Goal: Task Accomplishment & Management: Complete application form

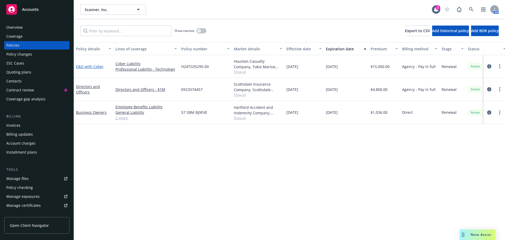
click at [89, 66] on link "E&O with Cyber" at bounding box center [90, 66] width 28 height 5
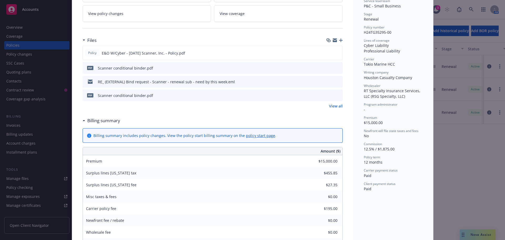
scroll to position [132, 0]
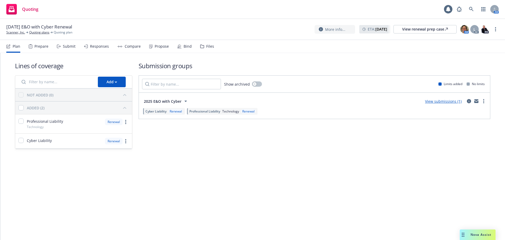
click at [432, 103] on link "View submissions (1)" at bounding box center [443, 101] width 37 height 5
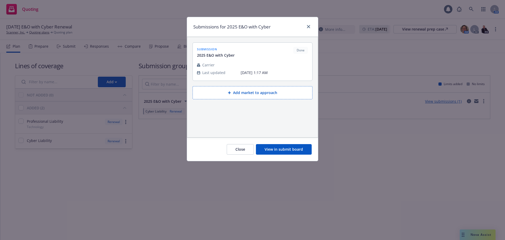
click at [293, 143] on div "Close View in submit board" at bounding box center [252, 148] width 131 height 23
click at [293, 145] on button "View in submit board" at bounding box center [284, 149] width 56 height 11
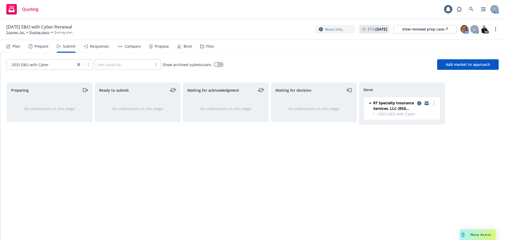
click at [184, 47] on div "Bind" at bounding box center [188, 46] width 8 height 4
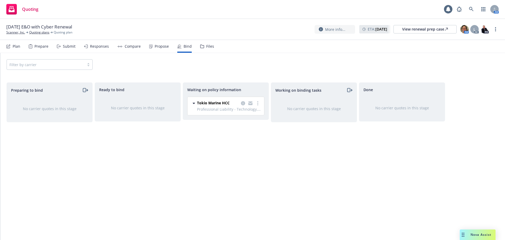
click at [258, 104] on icon "more" at bounding box center [257, 103] width 1 height 4
click at [249, 115] on span "Create policies" at bounding box center [232, 113] width 39 height 5
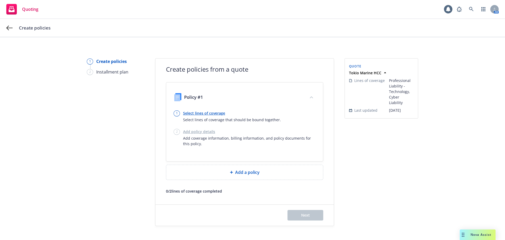
click at [197, 114] on link "Select lines of coverage" at bounding box center [232, 113] width 98 height 6
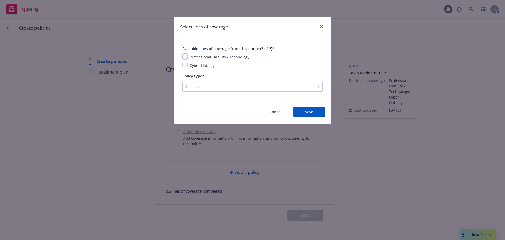
click at [184, 55] on input "checkbox" at bounding box center [184, 56] width 5 height 5
checkbox input "true"
click at [186, 64] on input "checkbox" at bounding box center [184, 64] width 5 height 5
checkbox input "true"
click at [206, 84] on div at bounding box center [248, 86] width 127 height 6
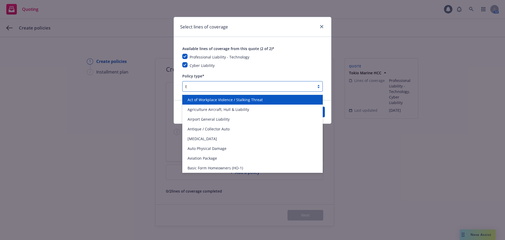
type input "E&"
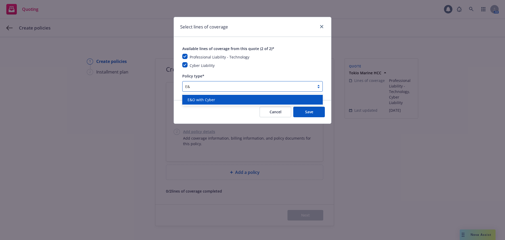
click at [210, 97] on span "E&O with Cyber" at bounding box center [202, 100] width 28 height 6
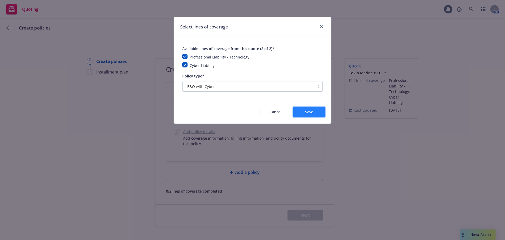
click at [312, 113] on span "Save" at bounding box center [309, 111] width 8 height 5
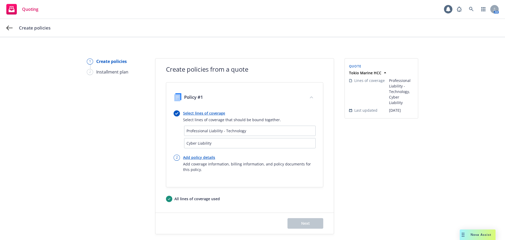
scroll to position [15, 0]
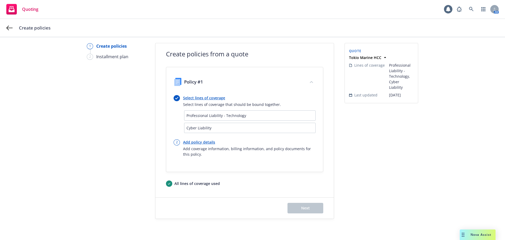
click at [193, 141] on link "Add policy details" at bounding box center [249, 142] width 133 height 6
select select "12"
select select "CA"
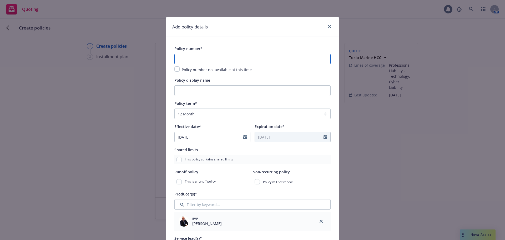
paste input "H25TG35295-01"
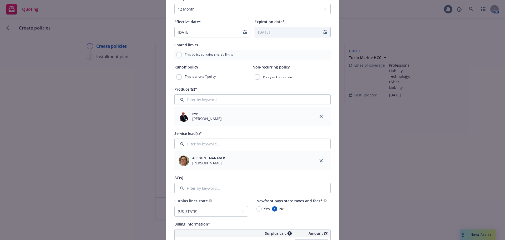
scroll to position [105, 0]
type input "H25TG35295-01"
click at [212, 187] on input "Filter by keyword..." at bounding box center [252, 187] width 156 height 11
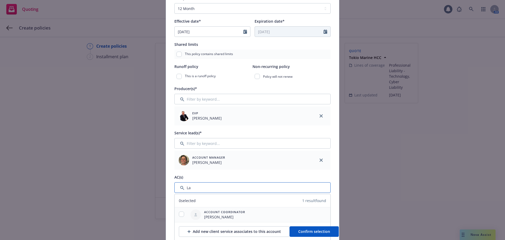
type input "La"
click at [179, 216] on input "checkbox" at bounding box center [181, 213] width 5 height 5
checkbox input "true"
click at [298, 233] on span "Confirm selection" at bounding box center [314, 231] width 32 height 5
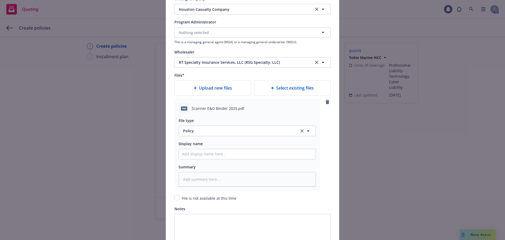
scroll to position [637, 0]
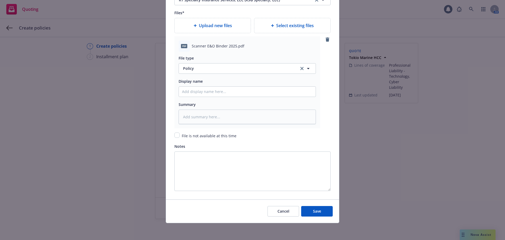
type textarea "x"
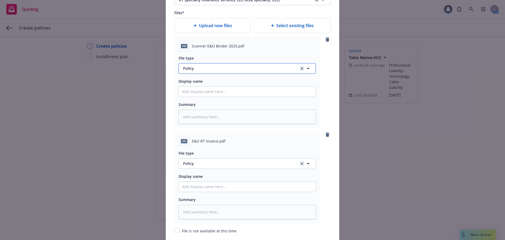
click at [199, 67] on span "Policy" at bounding box center [238, 69] width 110 height 6
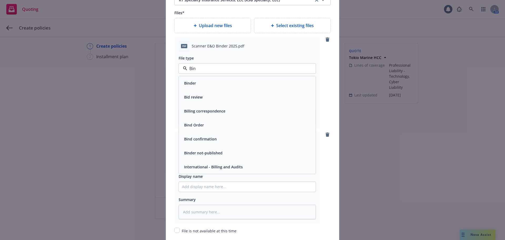
type input "Bind"
click at [200, 82] on div "Binder" at bounding box center [247, 83] width 131 height 8
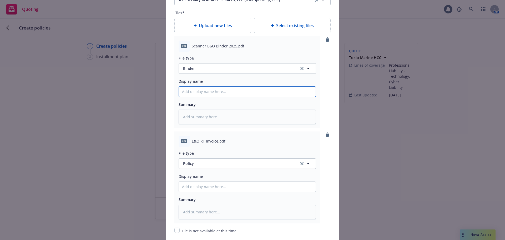
click at [208, 95] on input "Policy display name" at bounding box center [247, 92] width 137 height 10
type textarea "x"
type input "2"
type textarea "x"
type input "25"
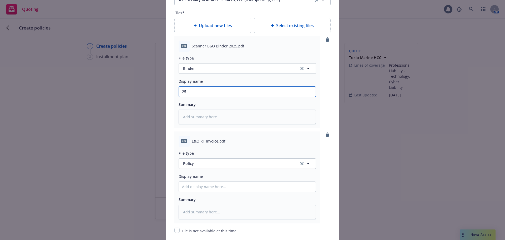
type textarea "x"
type input "25-"
type textarea "x"
type input "25-2"
type textarea "x"
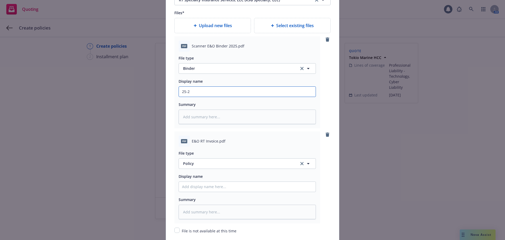
type input "25-26"
type textarea "x"
type input "25-26"
type textarea "x"
type input "25-26 E"
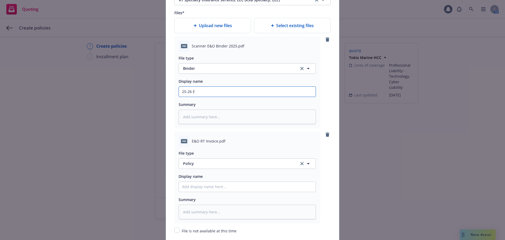
type textarea "x"
type input "25-26 E&"
type textarea "x"
type input "25-26 E&O"
type textarea "x"
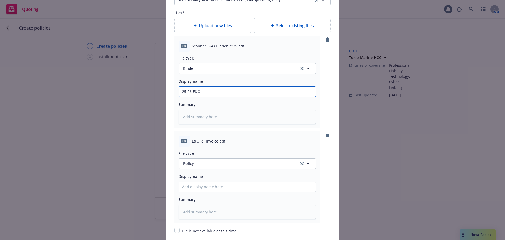
type input "25-26 E&O"
type textarea "x"
type input "25-26 E&O B"
type textarea "x"
type input "25-26 E&O Bi"
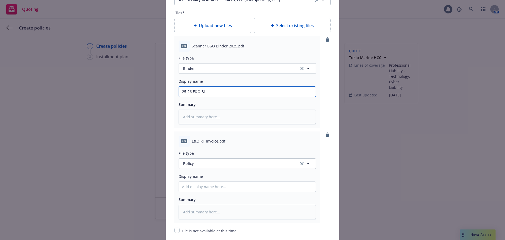
type textarea "x"
type input "25-26 E&O Bin"
type textarea "x"
type input "25-26 E&O Bind"
type textarea "x"
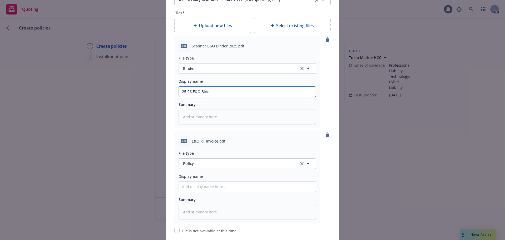
type input "25-26 E&O Binde"
type textarea "x"
type input "25-26 E&O Binder"
type textarea "x"
type input "25-26 E&O Binder"
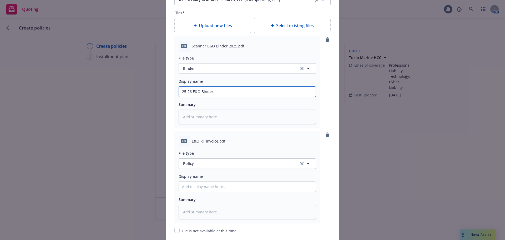
click at [199, 91] on input "25-26 E&O Binder" at bounding box center [247, 92] width 137 height 10
type textarea "x"
type input "25-26 E&O wBinder"
type textarea "x"
type input "25-26 E&O w/Binder"
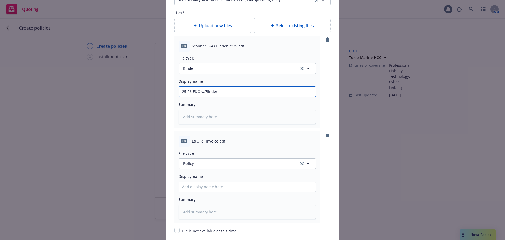
type textarea "x"
type input "25-26 E&O w/ Binder"
type textarea "x"
type input "25-26 E&O w/Binder"
type textarea "x"
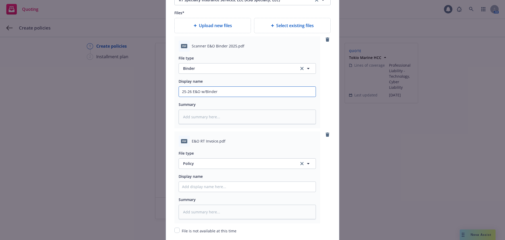
type input "25-26 E&O w/CBinder"
type textarea "x"
type input "25-26 E&O w/CyBinder"
type textarea "x"
type input "25-26 E&O w/CybBinder"
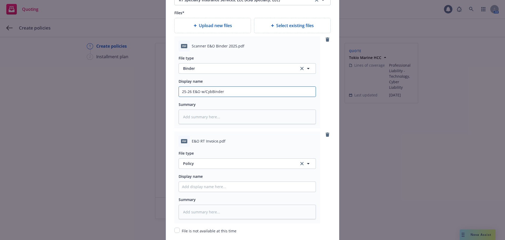
type textarea "x"
type input "25-26 E&O w/CybeBinder"
type textarea "x"
type input "25-26 E&O w/CyberBinder"
type textarea "x"
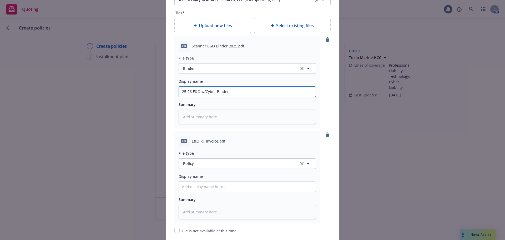
type input "25-26 E&O w/Cyber Binder"
click at [202, 163] on span "Policy" at bounding box center [238, 164] width 110 height 6
type input "Thir"
click at [197, 151] on span "Invoice - Third Party" at bounding box center [202, 149] width 36 height 6
click at [199, 180] on div "Display name" at bounding box center [247, 182] width 137 height 19
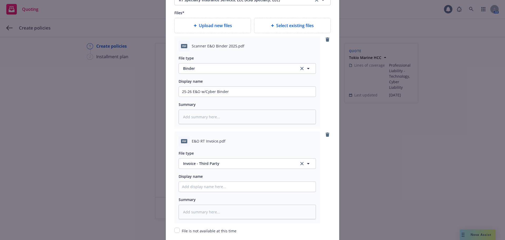
click at [202, 192] on div "File type Invoice - Third Party Invoice - Third Party Display name Summary" at bounding box center [247, 183] width 137 height 72
click at [201, 186] on input "Policy display name" at bounding box center [247, 187] width 137 height 10
type textarea "x"
type input "2"
type textarea "x"
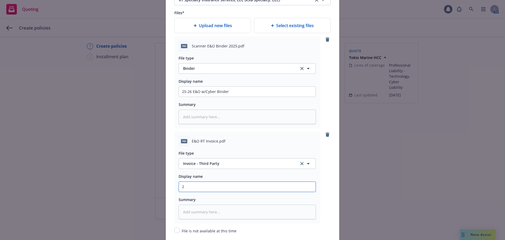
type input "25"
type textarea "x"
type input "25-"
type textarea "x"
type input "25-2"
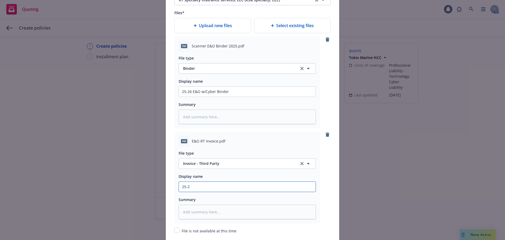
type textarea "x"
type input "25-26"
type textarea "x"
type input "25-26"
type textarea "x"
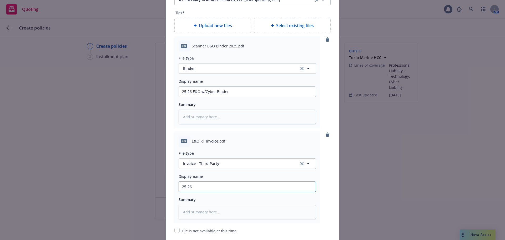
type input "25-26 E"
type textarea "x"
type input "25-26 E&"
type textarea "x"
type input "25-26 E&O"
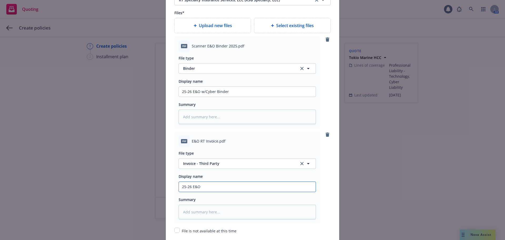
type textarea "x"
type input "25-26 E&O"
type textarea "x"
type input "25-26 E&O"
type textarea "x"
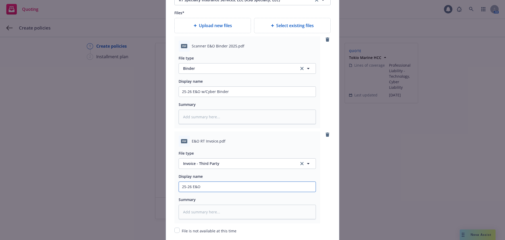
type input "25-26 E&O"
type textarea "x"
type input "25-26 E&O T"
type textarea "x"
type input "25-26 E&O Th"
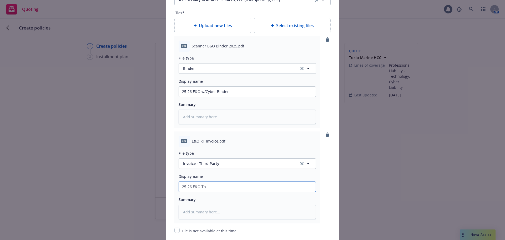
type textarea "x"
type input "25-26 E&O T"
type textarea "x"
type input "25-26 E&O Th"
type textarea "x"
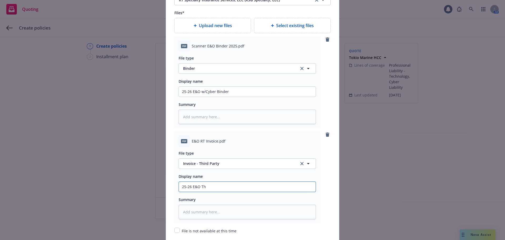
type input "25-26 E&O Thi"
type textarea "x"
type input "25-26 E&O Thir"
type textarea "x"
type input "25-26 E&O Third"
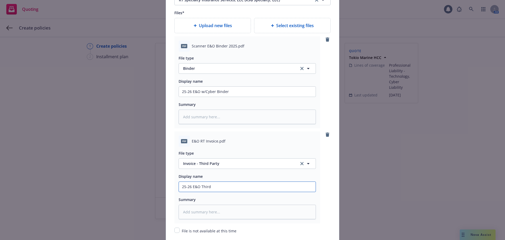
type textarea "x"
type input "25-26 E&O Third"
type textarea "x"
type input "25-26 E&O Third p"
type textarea "x"
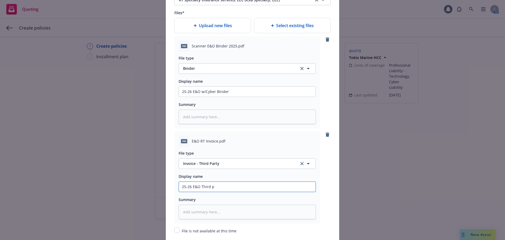
type input "25-26 E&O Third"
type textarea "x"
type input "25-26 E&O Third P"
type textarea "x"
type input "25-26 E&O Third Pa"
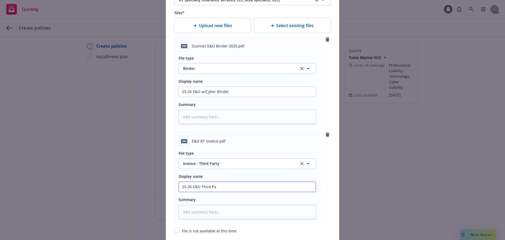
type textarea "x"
type input "25-26 E&O Third Par"
type textarea "x"
type input "25-26 E&O Third Part"
type textarea "x"
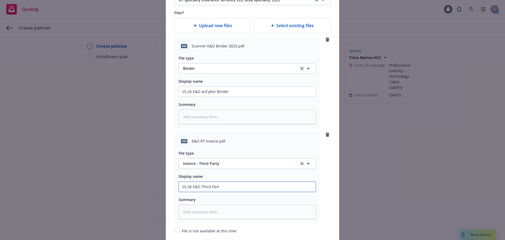
type input "25-26 E&O Third Parti"
type textarea "x"
type input "25-26 E&O Third [PERSON_NAME]"
type textarea "x"
type input "25-26 E&O Third [PERSON_NAME]"
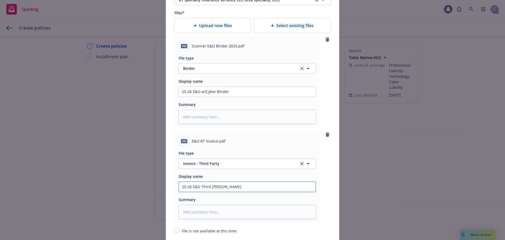
type textarea "x"
type input "25-26 E&O Third [PERSON_NAME]"
type textarea "x"
type input "25-26 E&O Third Parti"
type textarea "x"
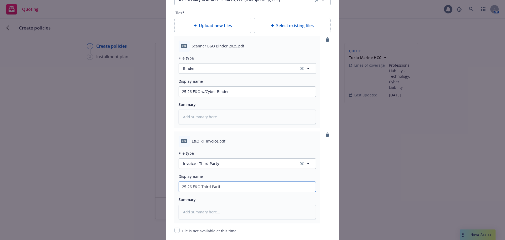
type input "25-26 E&O Third Part"
type textarea "x"
type input "25-26 E&O Third Par"
type textarea "x"
type input "25-26 E&O Third Pa"
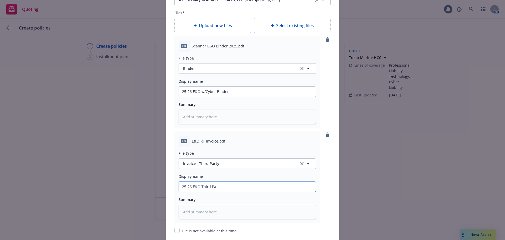
type textarea "x"
type input "25-26 E&O Third P"
type textarea "x"
type input "25-26 E&O Third"
type textarea "x"
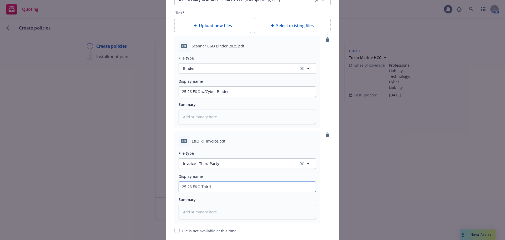
type input "25-26 E&O Third"
type textarea "x"
type input "25-26 E&O Thir"
type textarea "x"
type input "25-26 E&O Thi"
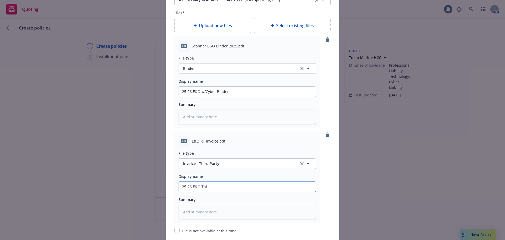
type textarea "x"
type input "25-26 E&O Th"
type textarea "x"
type input "25-26 E&O T"
type textarea "x"
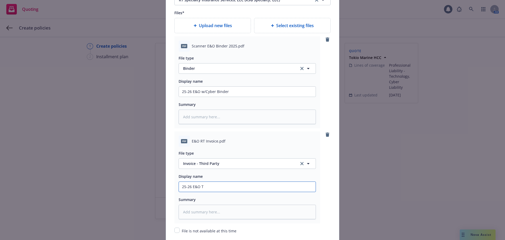
type input "25-26 E&O"
type textarea "x"
type input "25-26 E&O t"
type textarea "x"
type input "25-26 E&O th"
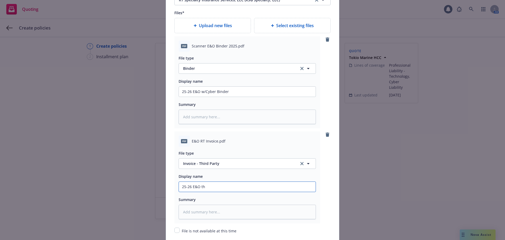
type textarea "x"
type input "25-26 E&O thi"
type textarea "x"
type input "25-26 E&O thir"
type textarea "x"
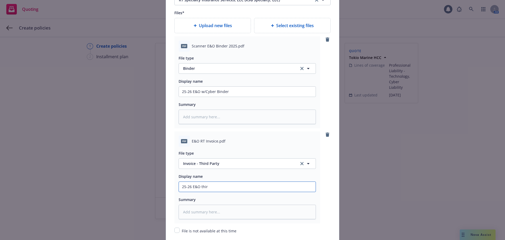
type input "25-26 E&O third"
type textarea "x"
type input "25-26 E&O third"
type textarea "x"
type input "25-26 E&O third p"
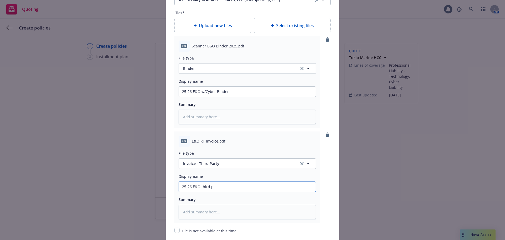
type textarea "x"
type input "25-26 E&O third pa"
type textarea "x"
type input "25-26 E&O third par"
type textarea "x"
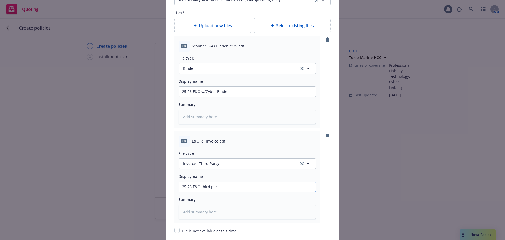
type input "25-26 E&O third party"
type textarea "x"
type input "25-26 E&O third party"
type textarea "x"
type input "25-26 E&O third party i"
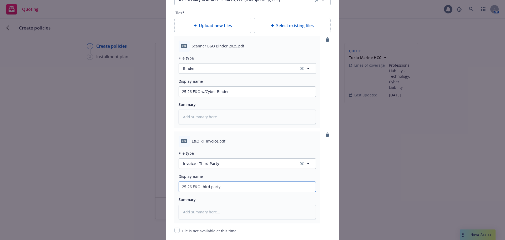
type textarea "x"
type input "25-26 E&O third party in"
type textarea "x"
type input "25-26 E&O third party inv"
type textarea "x"
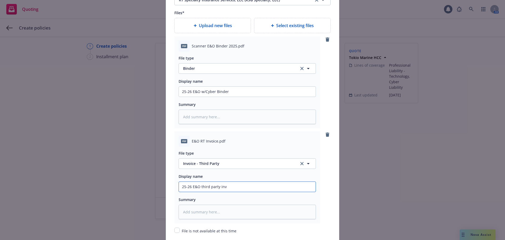
type input "25-26 E&O third party invo"
type textarea "x"
type input "25-26 E&O third party invoi"
type textarea "x"
type input "25-26 E&O third party invoic"
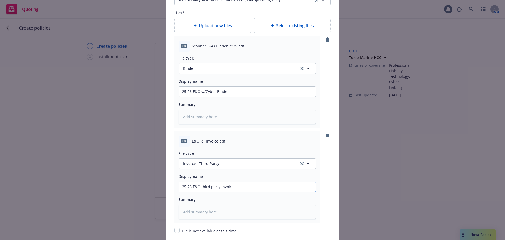
type textarea "x"
type input "25-26 E&O third party invoice"
type textarea "x"
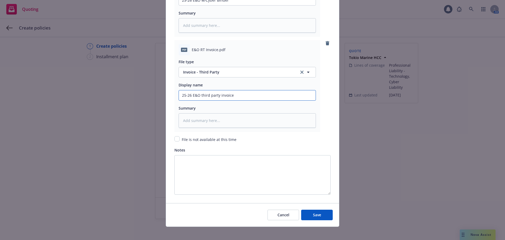
scroll to position [732, 0]
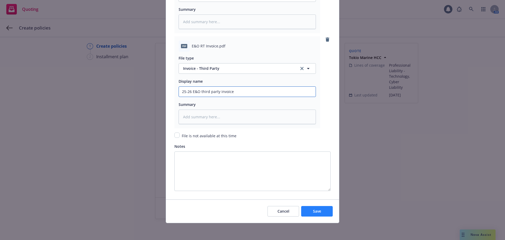
type input "25-26 E&O third party invoice"
click at [320, 214] on button "Save" at bounding box center [317, 211] width 32 height 11
type textarea "x"
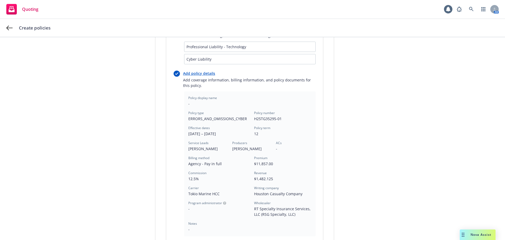
scroll to position [163, 0]
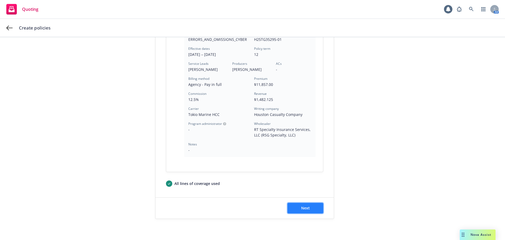
click at [310, 204] on button "Next" at bounding box center [306, 208] width 36 height 11
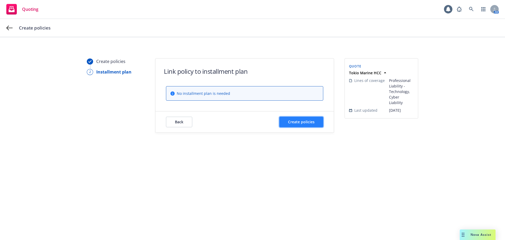
click at [297, 123] on span "Create policies" at bounding box center [301, 121] width 27 height 5
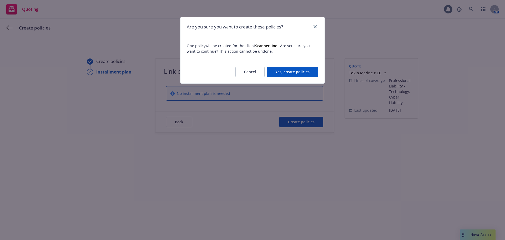
click at [273, 69] on button "Yes, create policies" at bounding box center [293, 72] width 52 height 11
